Goal: Information Seeking & Learning: Learn about a topic

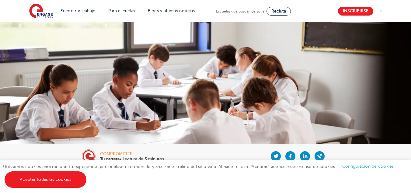
scroll to position [175, 0]
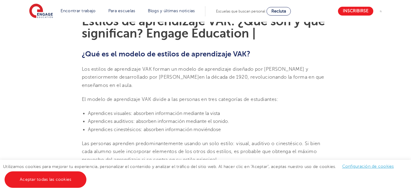
click at [298, 118] on li "Aprendices auditivos: absorben información mediante el sonido." at bounding box center [208, 121] width 241 height 8
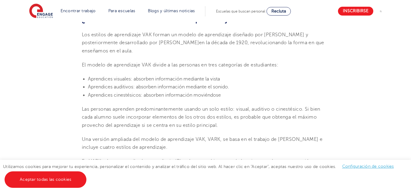
scroll to position [211, 0]
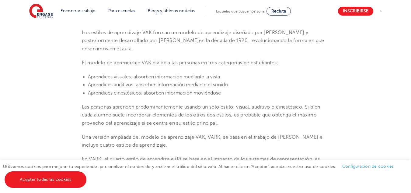
click at [298, 118] on p "Las personas aprenden predominantemente usando un solo estilo: visual, auditivo…" at bounding box center [205, 115] width 247 height 24
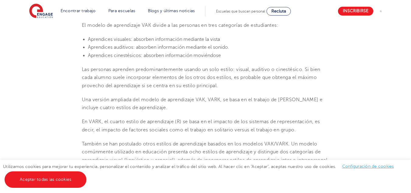
scroll to position [279, 0]
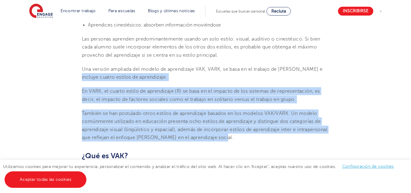
drag, startPoint x: 68, startPoint y: 73, endPoint x: 272, endPoint y: 140, distance: 215.2
copy section "incluye cuatro estilos de aprendizaje. En VARK, el cuarto estilo de aprendizaje…"
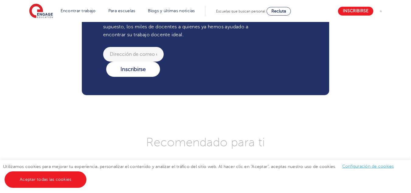
scroll to position [1039, 0]
